Goal: Communication & Community: Answer question/provide support

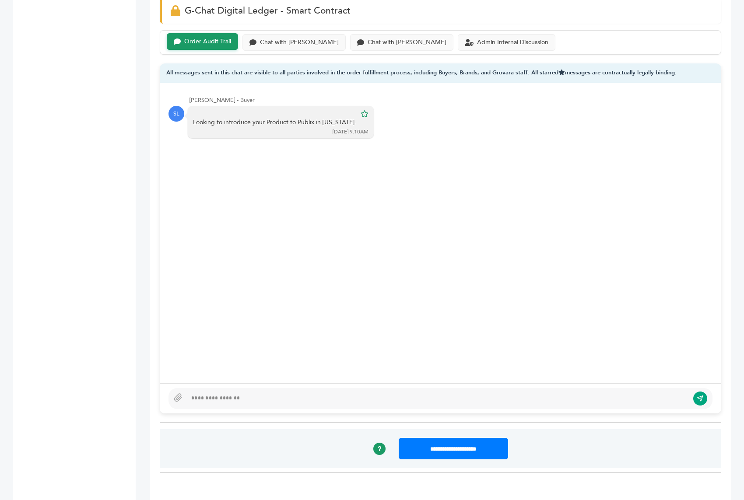
scroll to position [610, 0]
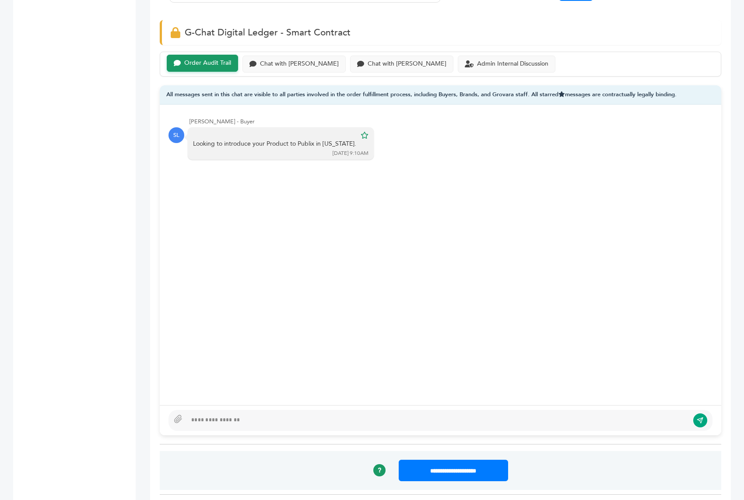
click at [202, 415] on div at bounding box center [438, 420] width 502 height 11
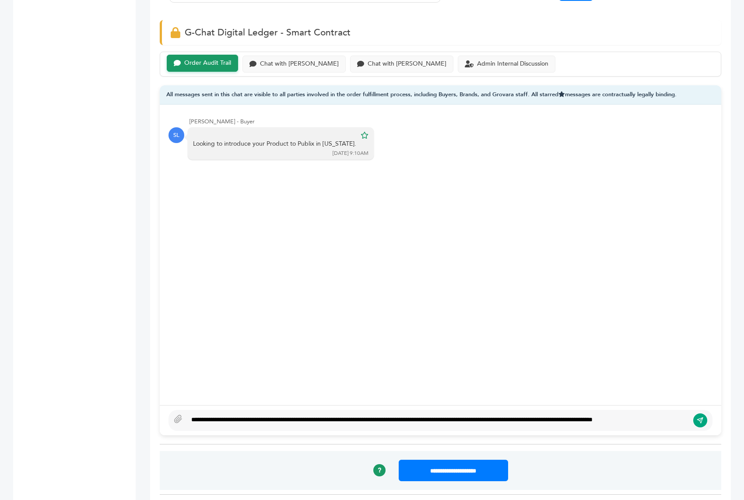
scroll to position [604, 0]
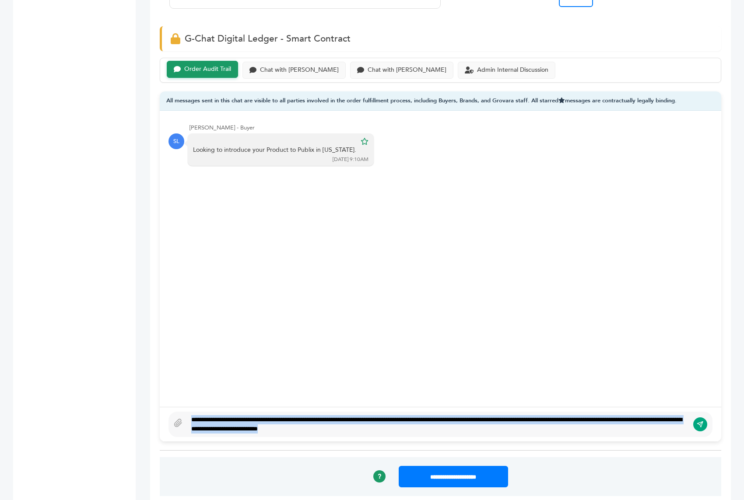
drag, startPoint x: 355, startPoint y: 392, endPoint x: 255, endPoint y: 365, distance: 104.1
click at [255, 365] on div "Scott Levenberg - Buyer SL Looking to introduce your Product to Publix in Flori…" at bounding box center [440, 276] width 561 height 331
copy div "**********"
drag, startPoint x: 550, startPoint y: 407, endPoint x: 473, endPoint y: 336, distance: 103.7
click at [473, 336] on div "Scott Levenberg - Buyer SL Looking to introduce your Product to Publix in Flori…" at bounding box center [440, 276] width 561 height 331
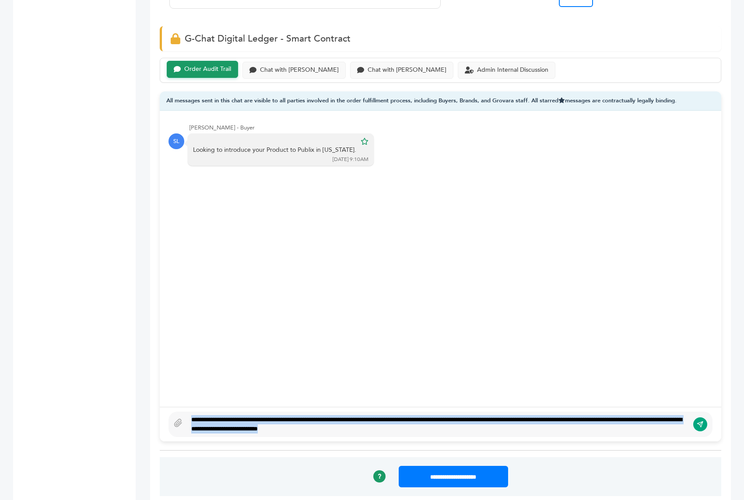
type textarea "****"
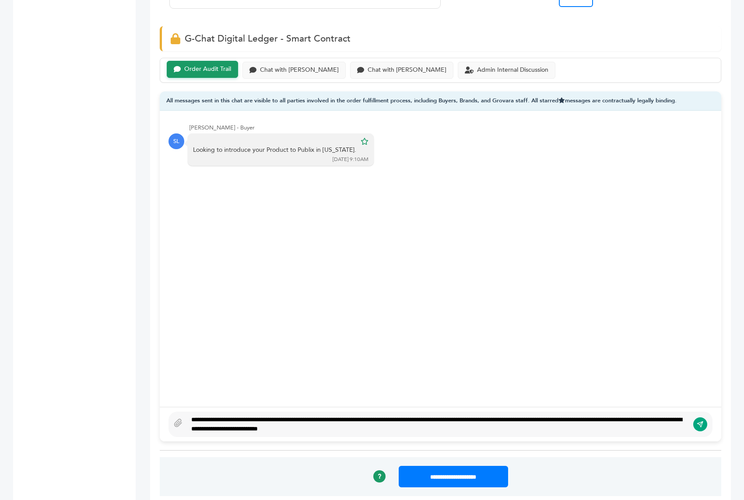
scroll to position [610, 0]
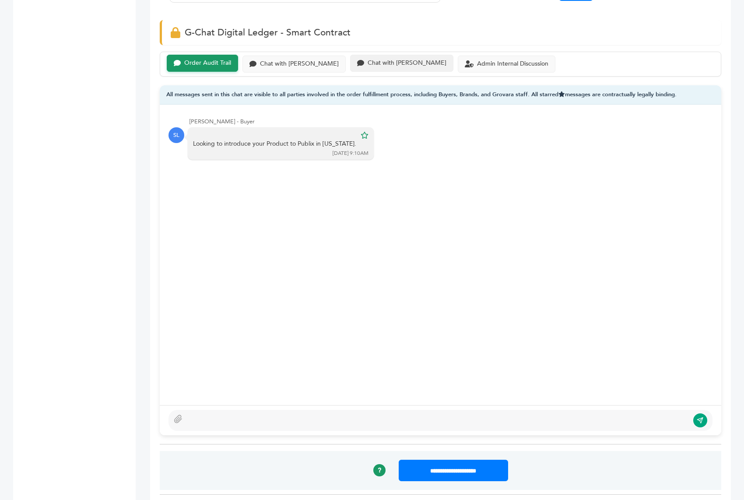
click at [368, 60] on div "Chat with Rip Van" at bounding box center [407, 63] width 79 height 7
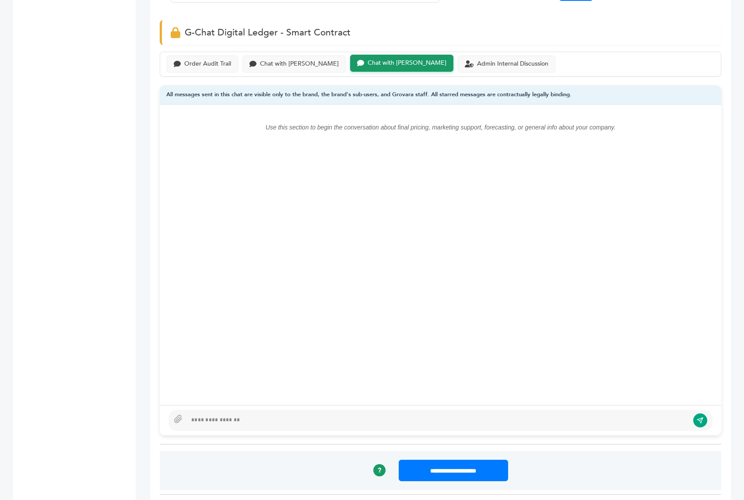
click at [280, 410] on div at bounding box center [440, 420] width 544 height 21
paste div
type textarea "**********"
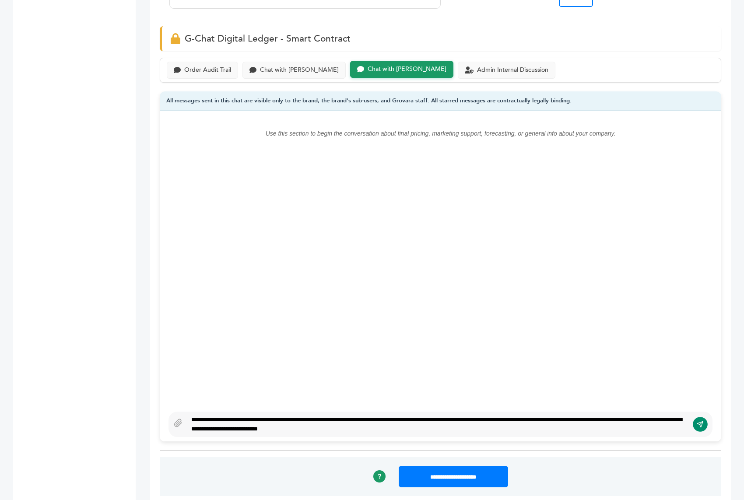
click at [699, 421] on icon "submit" at bounding box center [700, 424] width 6 height 6
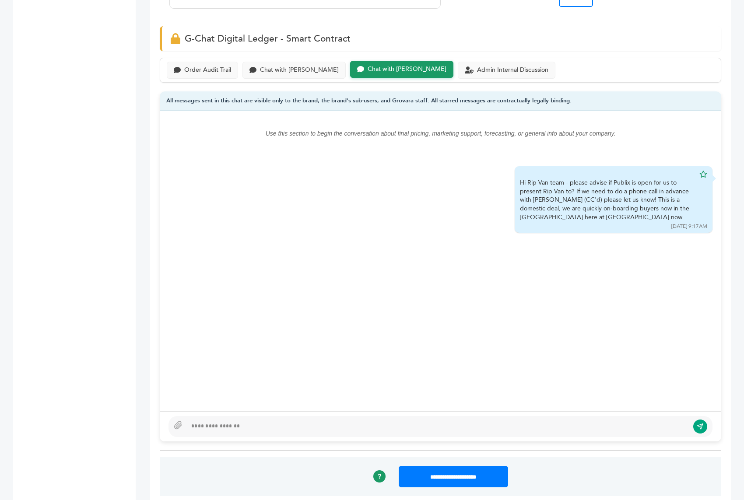
scroll to position [0, 0]
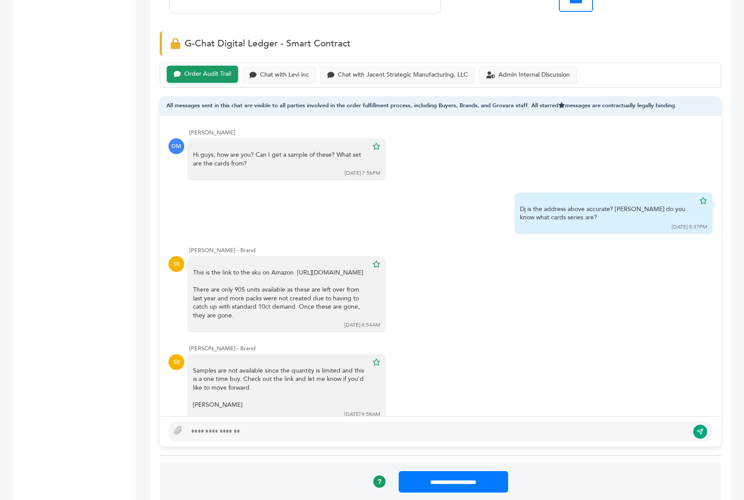
scroll to position [317, 0]
